Goal: Information Seeking & Learning: Learn about a topic

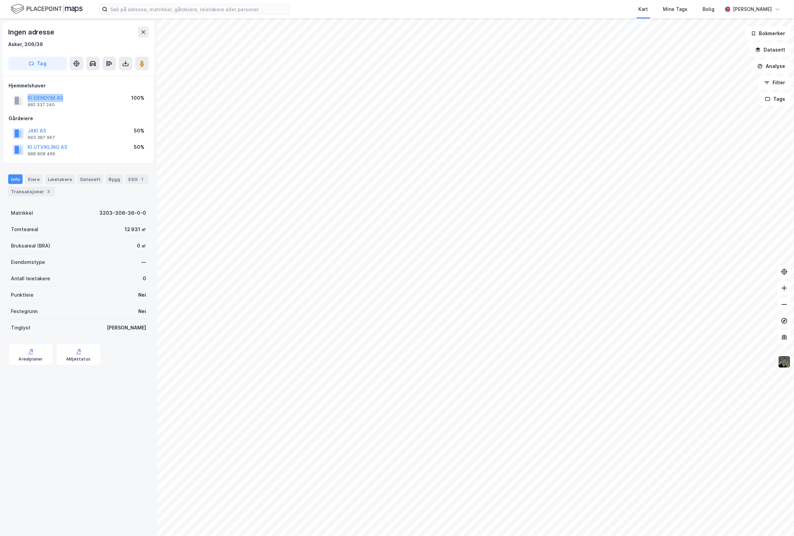
drag, startPoint x: 63, startPoint y: 96, endPoint x: 17, endPoint y: 96, distance: 46.8
click at [17, 96] on div "KI EIENDOM AS 982 337 240 100%" at bounding box center [79, 100] width 140 height 16
click at [71, 81] on div "Hjemmelshaver KI EIENDOM AS 982 337 240 100% Gårdeiere JAKI AS 993 387 967 50% …" at bounding box center [79, 120] width 152 height 88
click at [0, 0] on button "KI EIENDOM AS" at bounding box center [0, 0] width 0 height 0
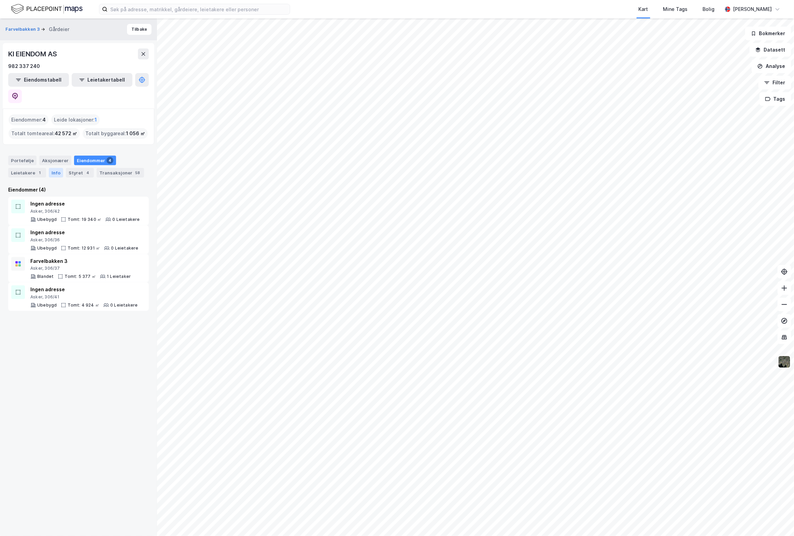
click at [51, 168] on div "Info" at bounding box center [56, 173] width 14 height 10
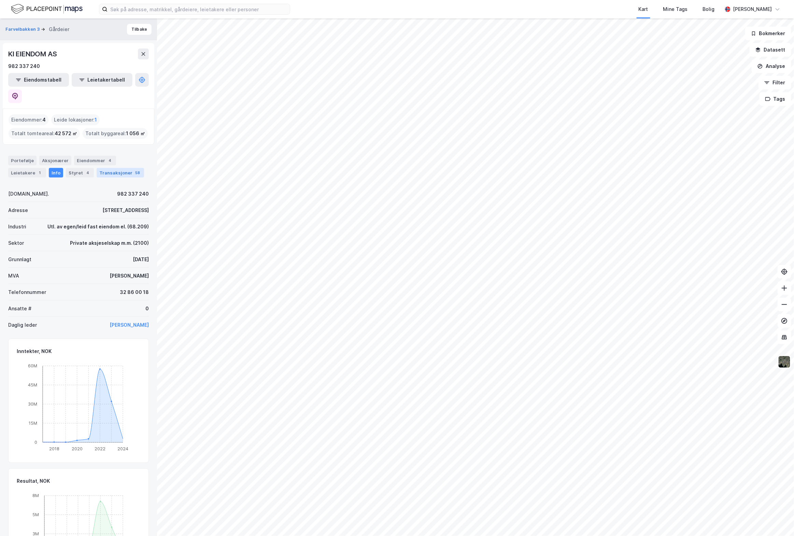
click at [113, 168] on div "Transaksjoner 58" at bounding box center [120, 173] width 47 height 10
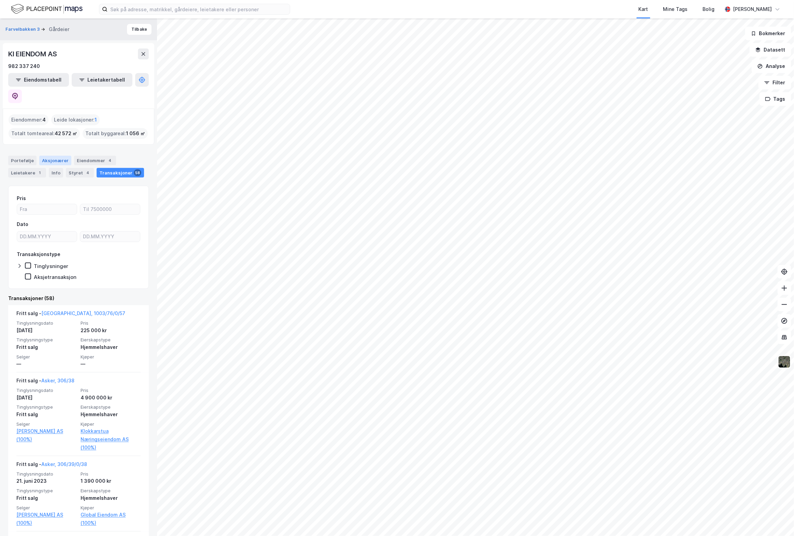
click at [45, 156] on div "Aksjonærer" at bounding box center [55, 161] width 32 height 10
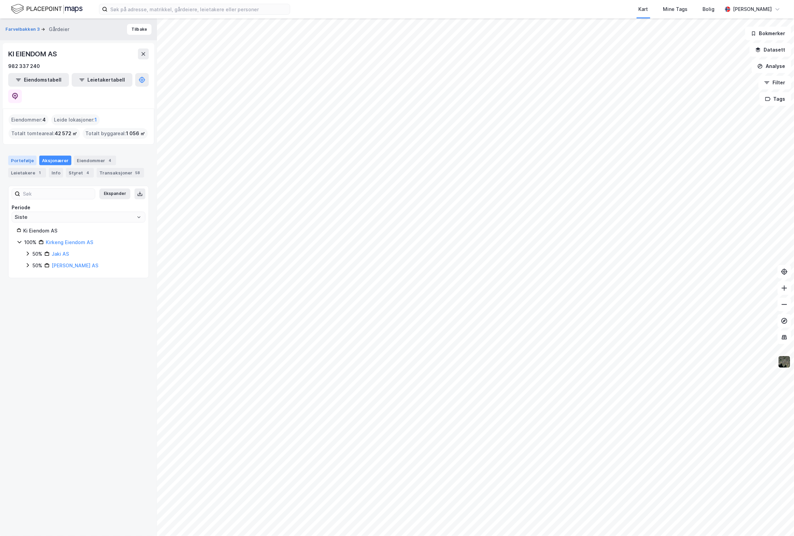
click at [22, 156] on div "Portefølje" at bounding box center [22, 161] width 28 height 10
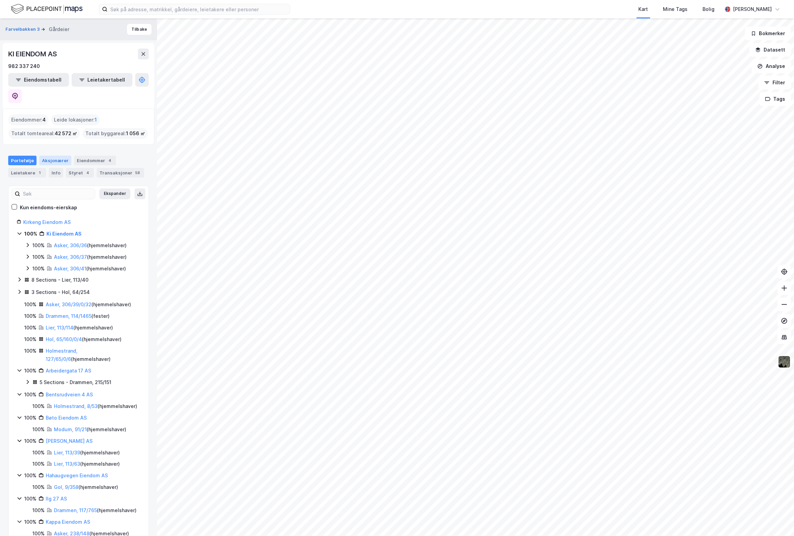
click at [55, 156] on div "Aksjonærer" at bounding box center [55, 161] width 32 height 10
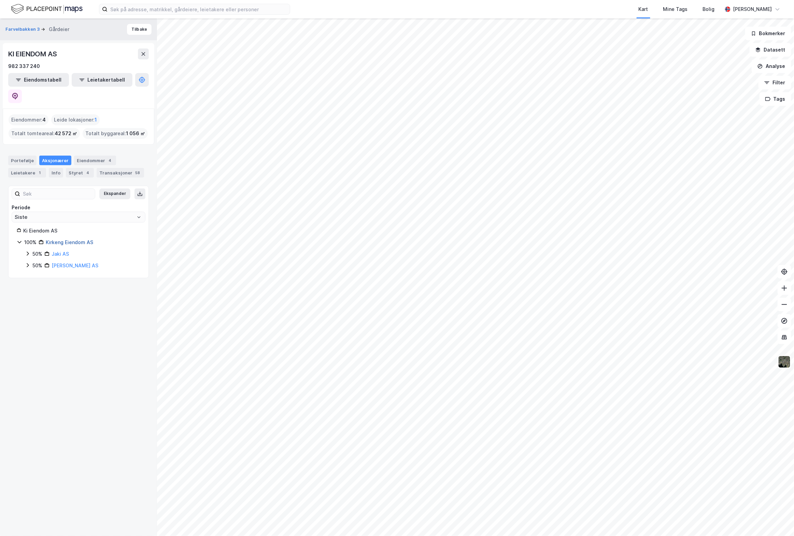
click at [74, 239] on link "Kirkeng Eiendom AS" at bounding box center [69, 242] width 47 height 6
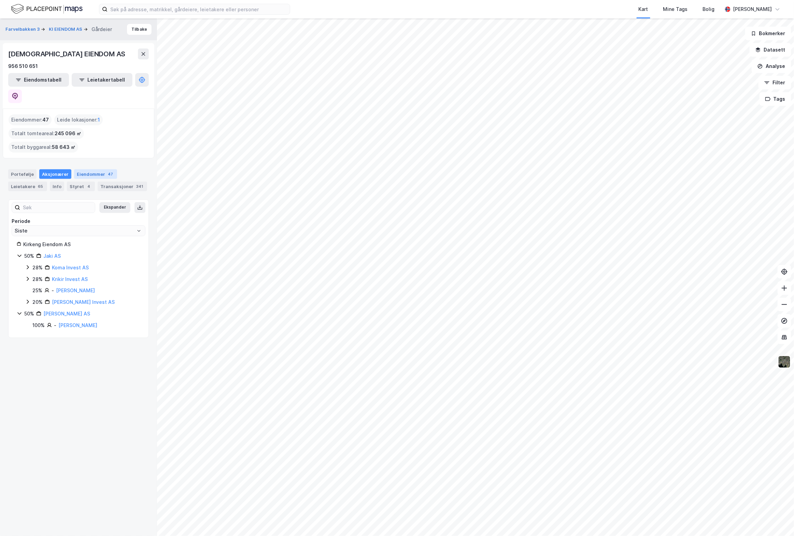
click at [95, 169] on div "Eiendommer 47" at bounding box center [95, 174] width 43 height 10
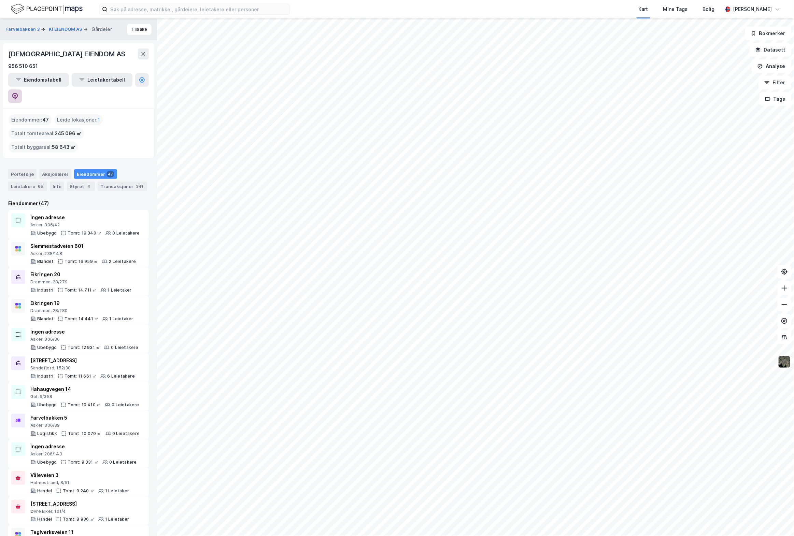
click at [18, 93] on icon at bounding box center [15, 96] width 7 height 7
click at [156, 8] on input at bounding box center [199, 9] width 182 height 10
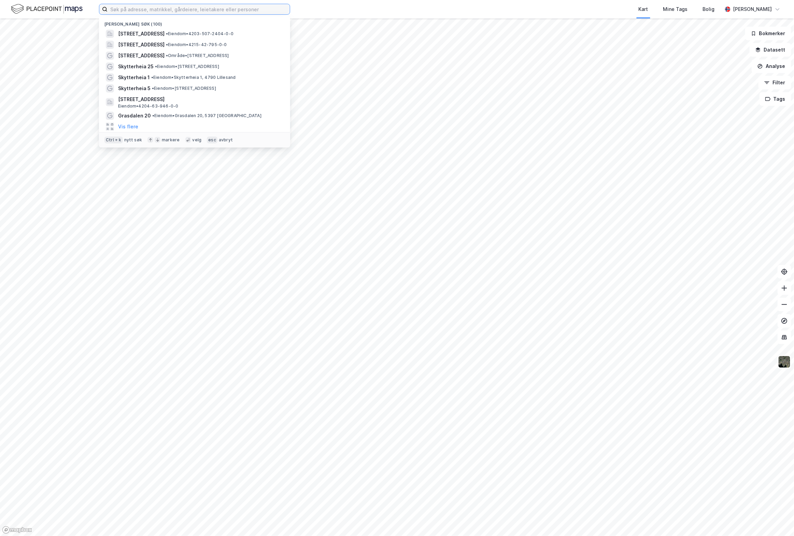
click at [128, 9] on input at bounding box center [199, 9] width 182 height 10
paste input "Lauvtjernveien 2, 3300 Hokksund"
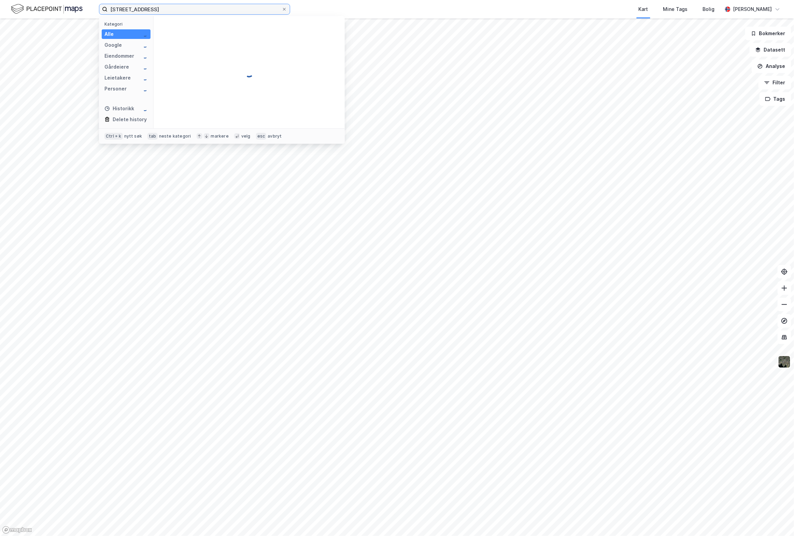
type input "Lauvtjernveien 2, 3300 Hokksund"
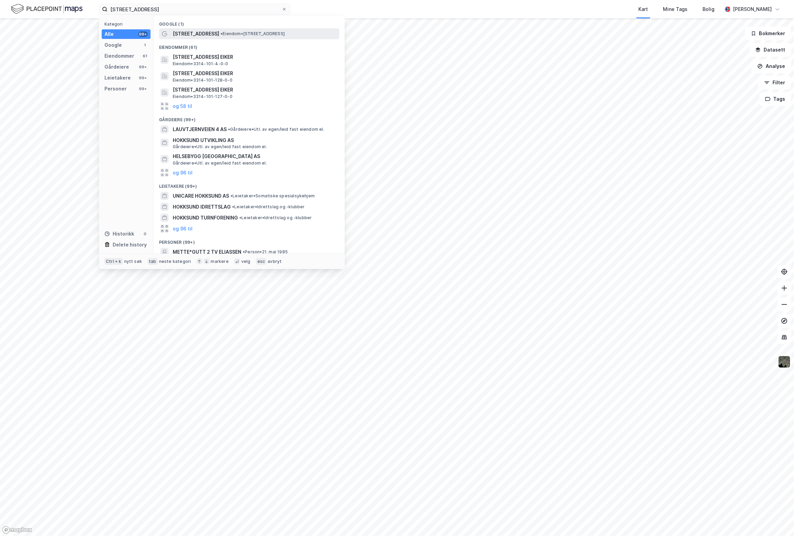
click at [196, 33] on span "[STREET_ADDRESS]" at bounding box center [196, 34] width 46 height 8
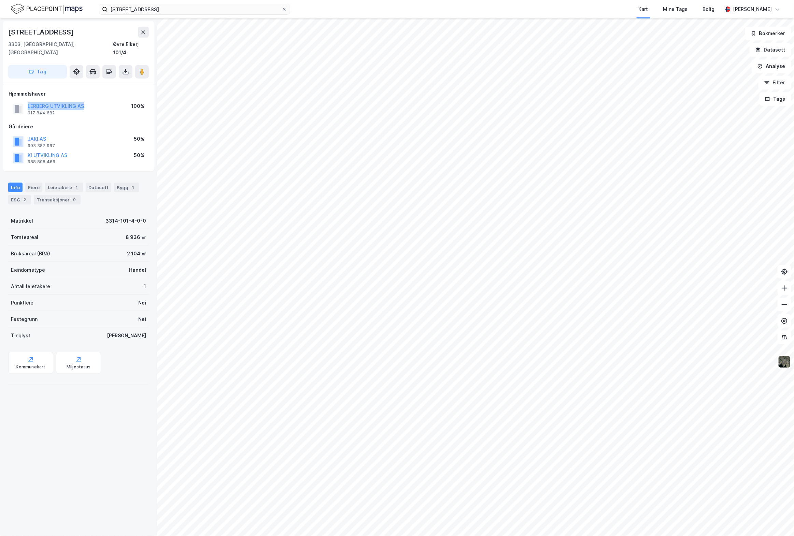
drag, startPoint x: 78, startPoint y: 96, endPoint x: 24, endPoint y: 93, distance: 54.7
click at [24, 101] on div "LERBERG UTVIKLING AS 917 844 682 100%" at bounding box center [79, 109] width 140 height 16
